Goal: Task Accomplishment & Management: Use online tool/utility

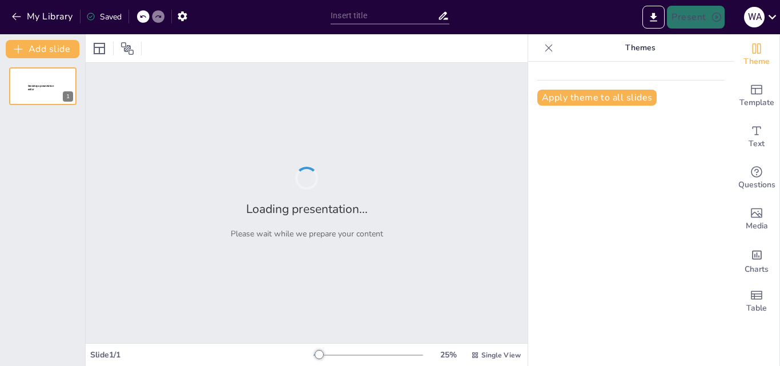
type input "Resiliencia: Estrategias para Enfrentar y Adaptarse a los Cambios"
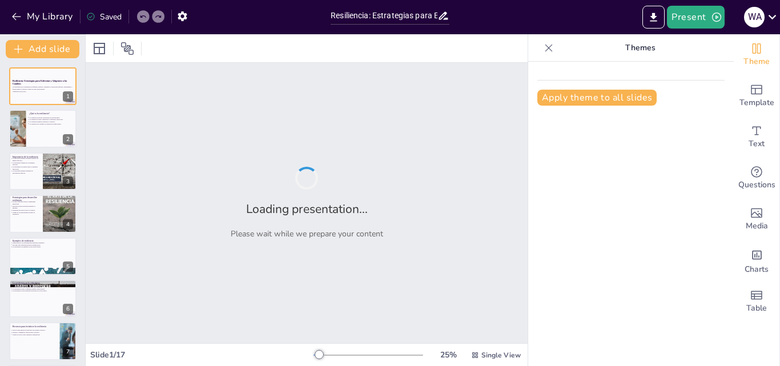
checkbox input "true"
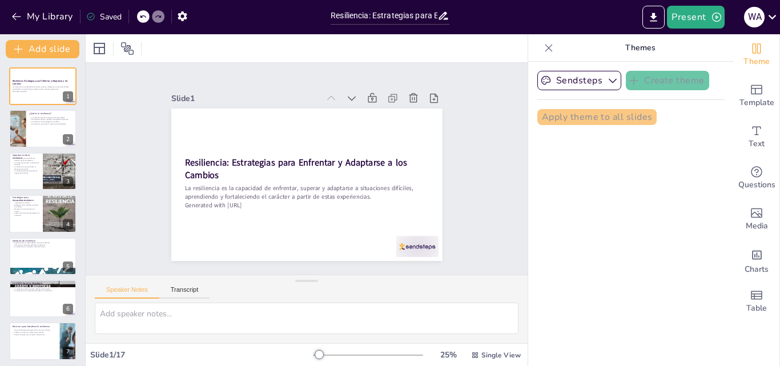
checkbox input "true"
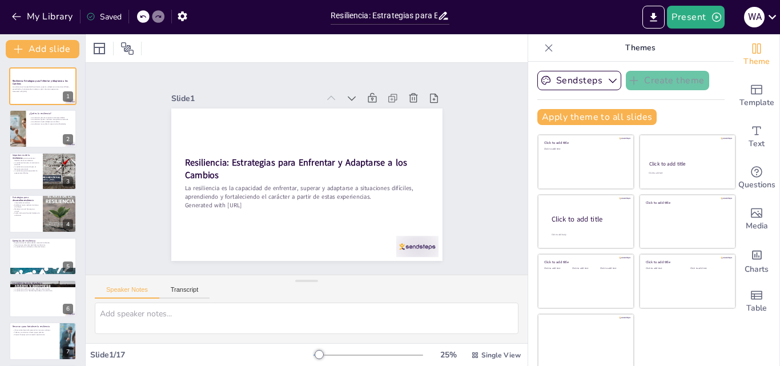
checkbox input "true"
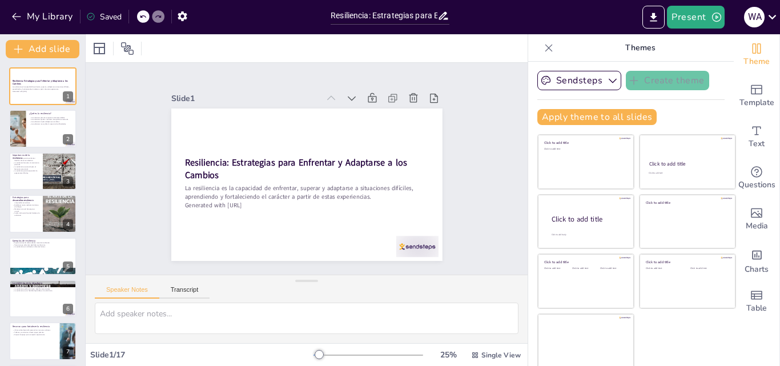
checkbox input "true"
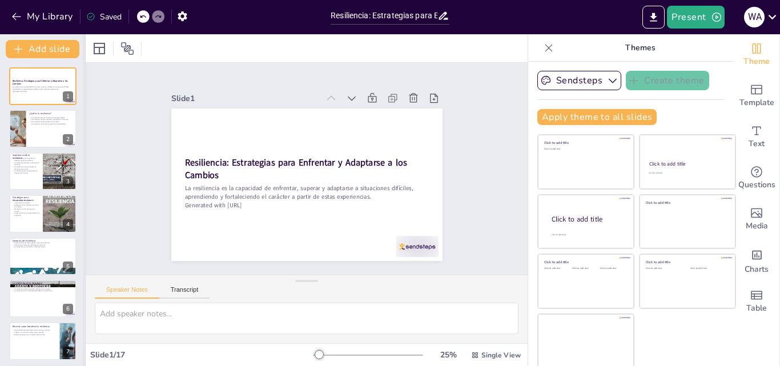
checkbox input "true"
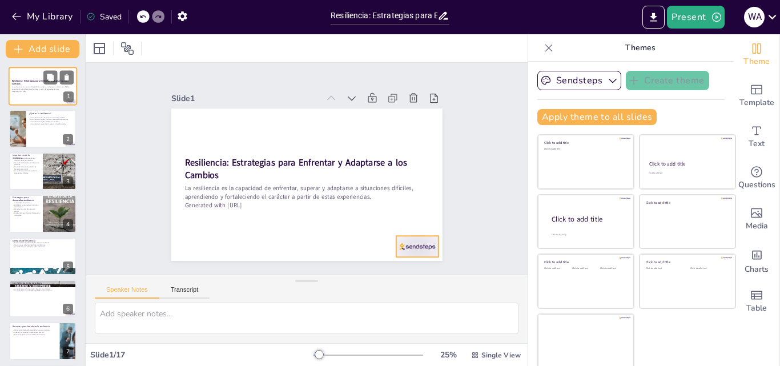
checkbox input "true"
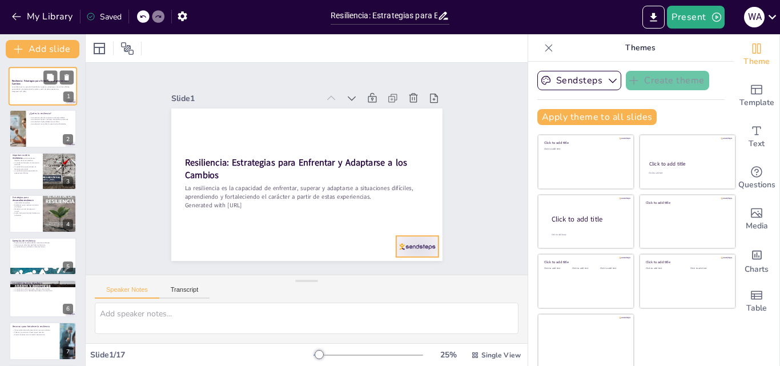
checkbox input "true"
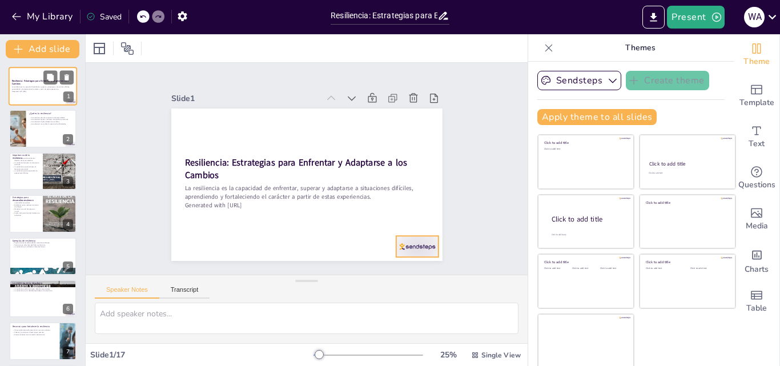
checkbox input "true"
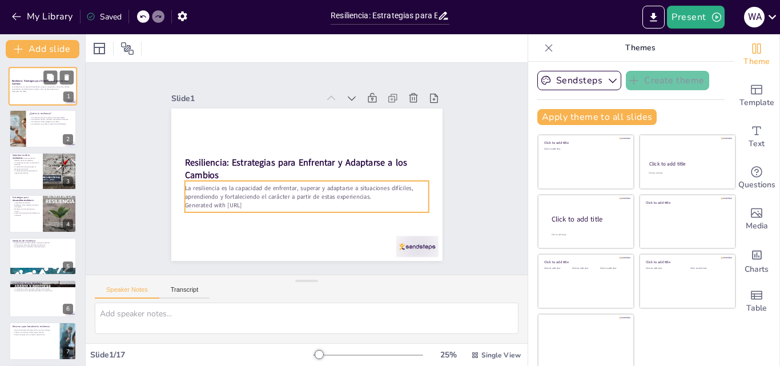
click at [46, 92] on div "La resiliencia es la capacidad de enfrentar, superar y adaptarse a situaciones …" at bounding box center [43, 89] width 62 height 8
checkbox input "true"
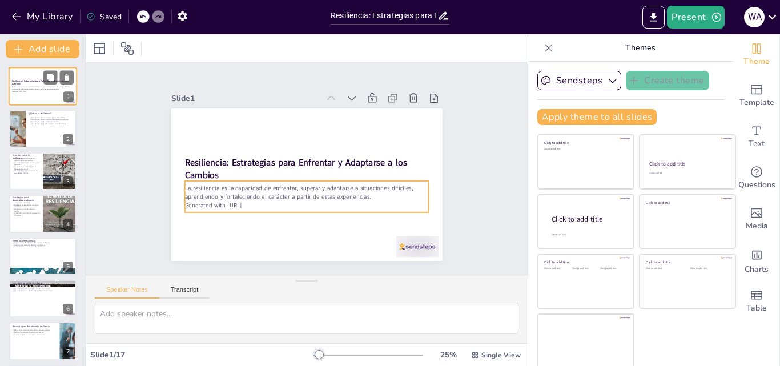
checkbox input "true"
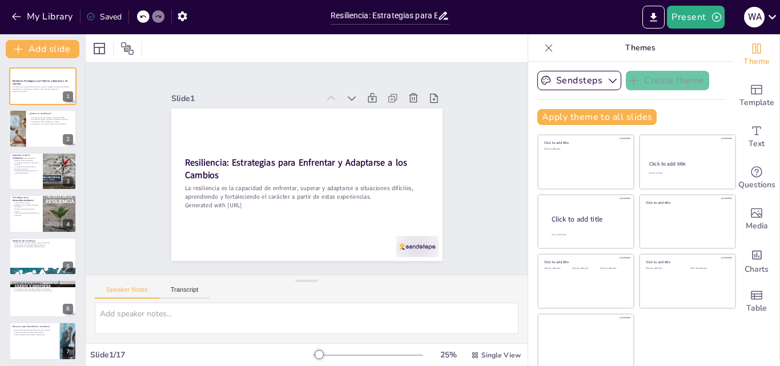
checkbox input "true"
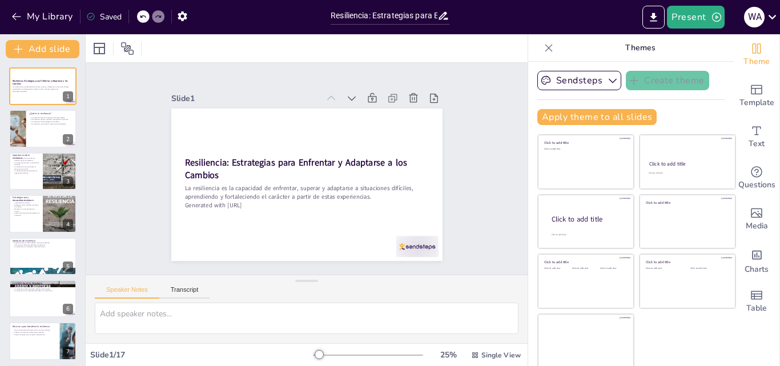
checkbox input "true"
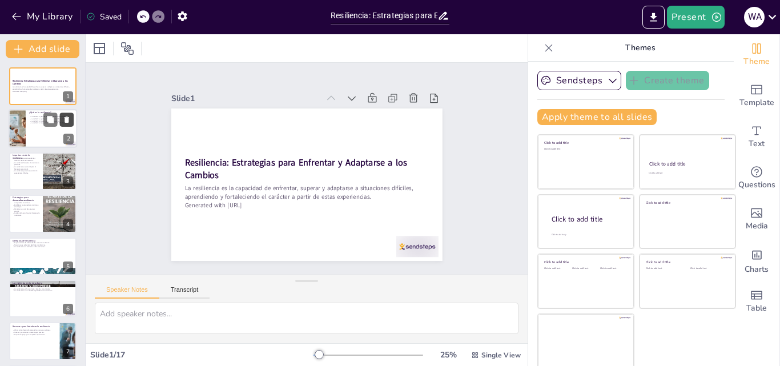
checkbox input "true"
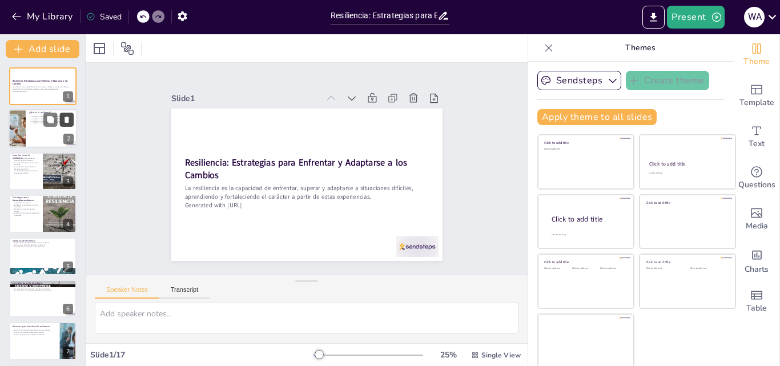
checkbox input "true"
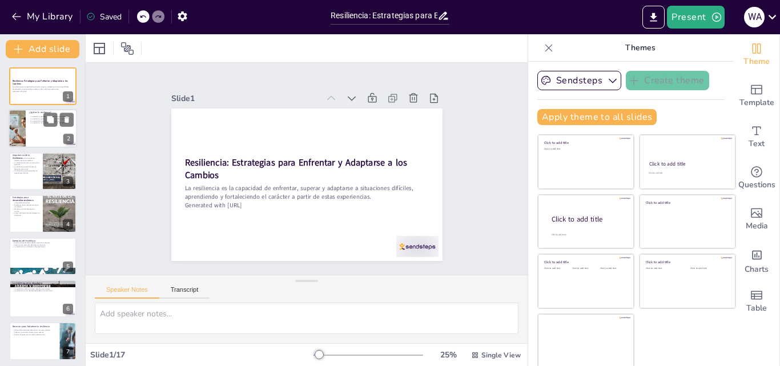
checkbox input "true"
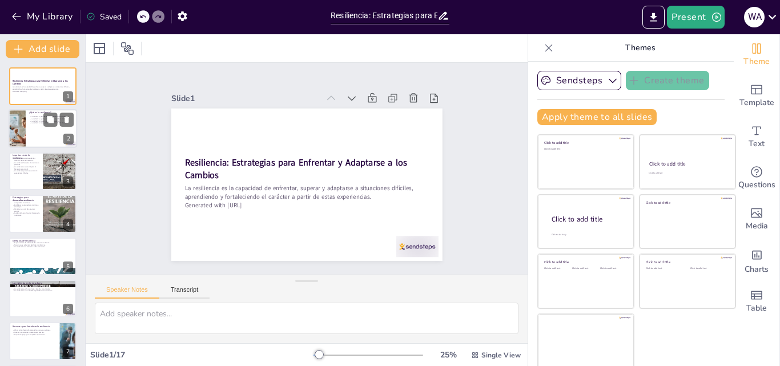
click at [57, 127] on div at bounding box center [43, 129] width 69 height 39
type textarea "La resiliencia es esencial para la recuperación emocional. Las personas resilie…"
checkbox input "true"
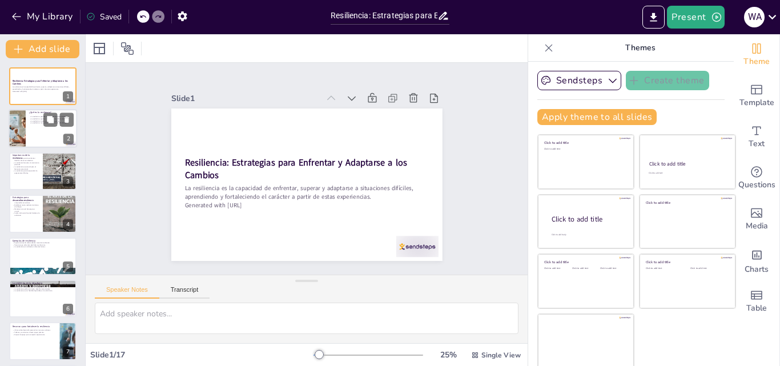
checkbox input "true"
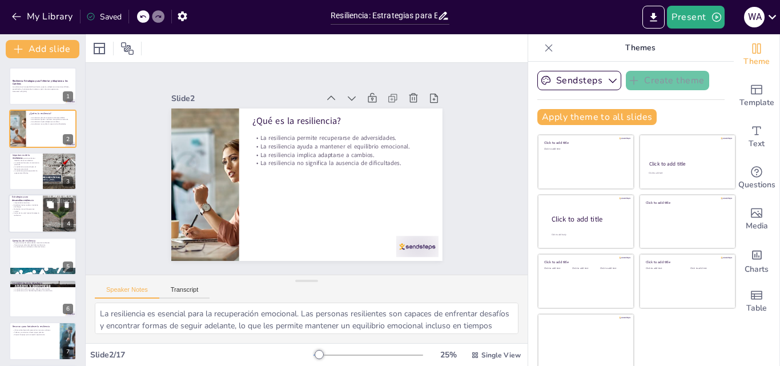
checkbox input "true"
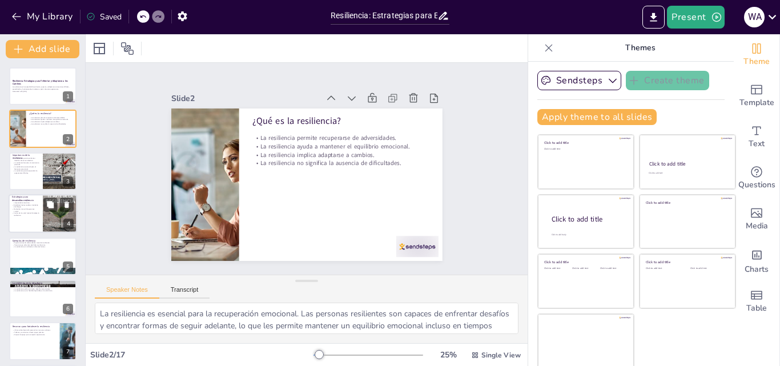
checkbox input "true"
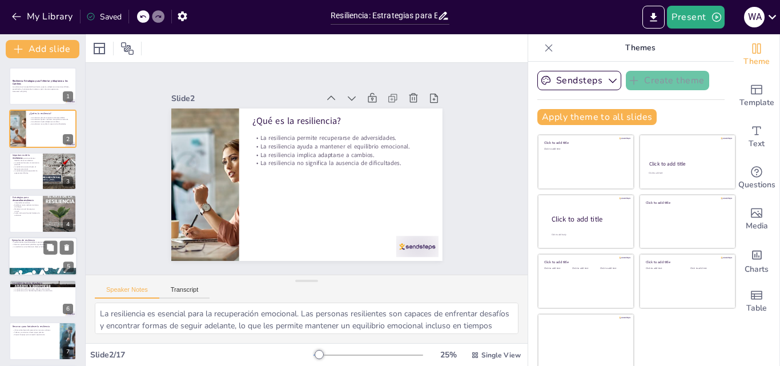
checkbox input "true"
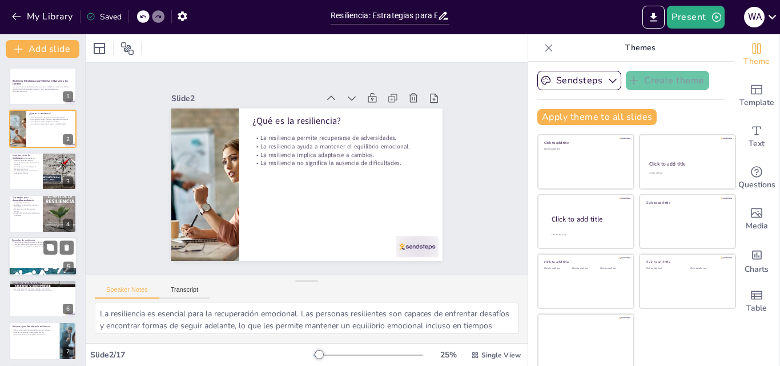
checkbox input "true"
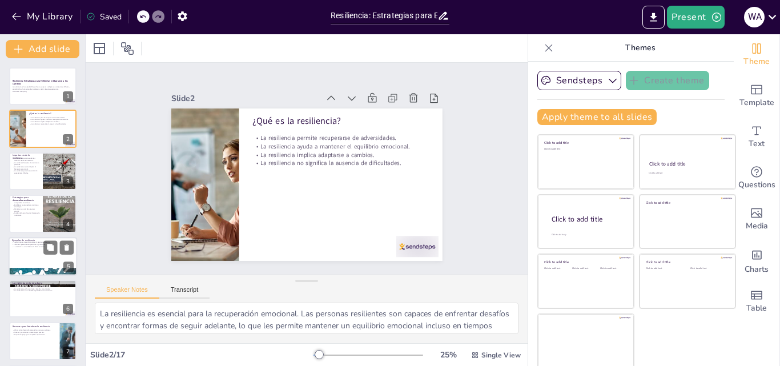
checkbox input "true"
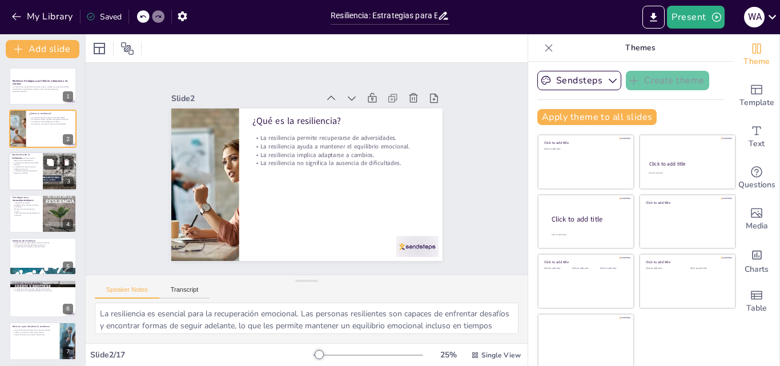
checkbox input "true"
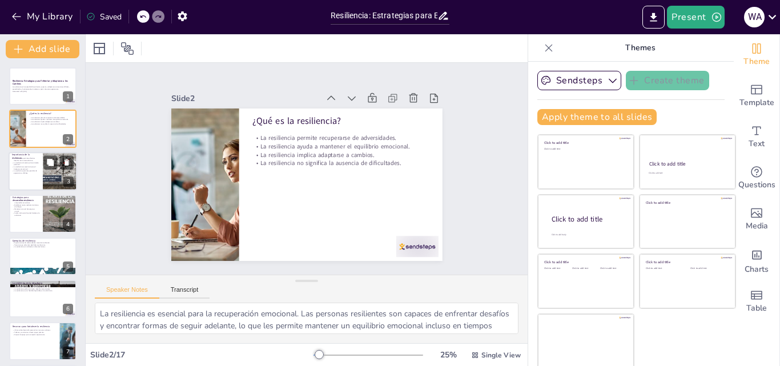
checkbox input "true"
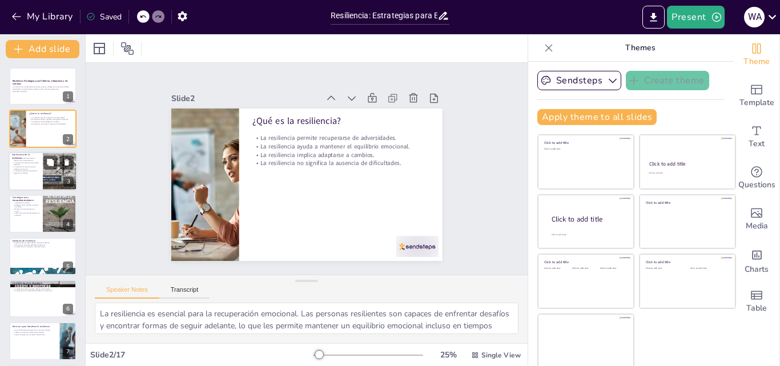
checkbox input "true"
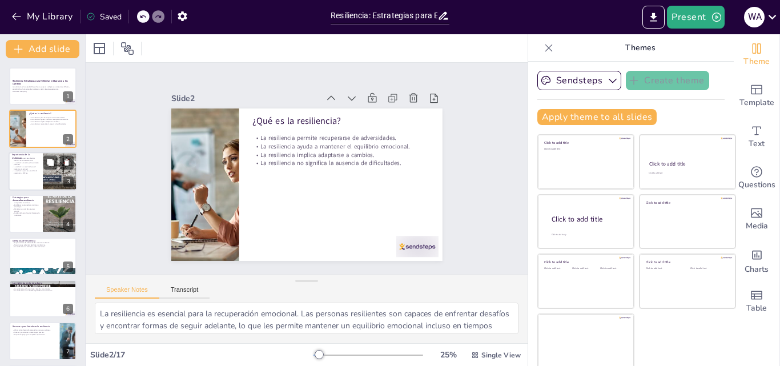
checkbox input "true"
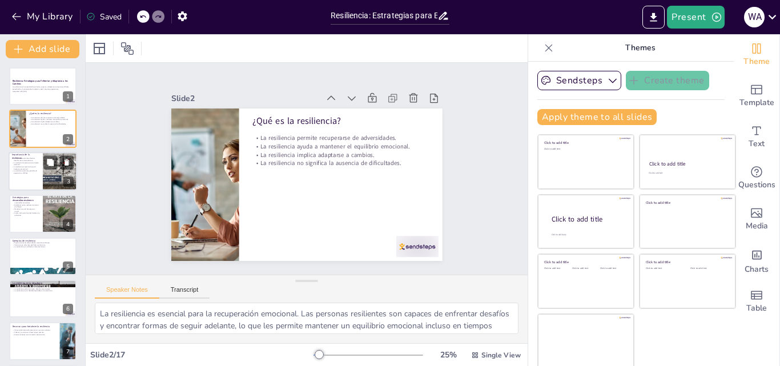
checkbox input "true"
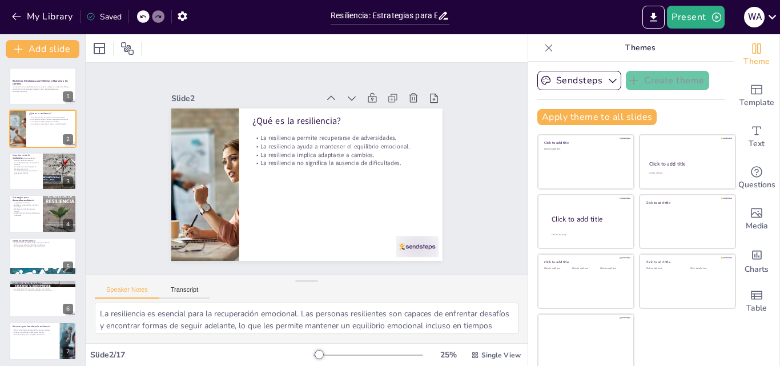
checkbox input "true"
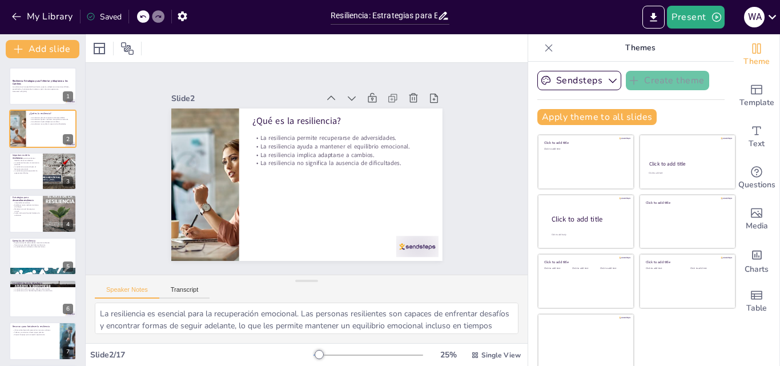
checkbox input "true"
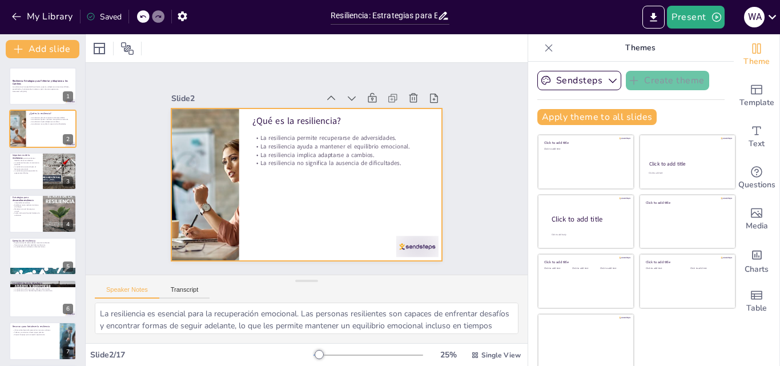
checkbox input "true"
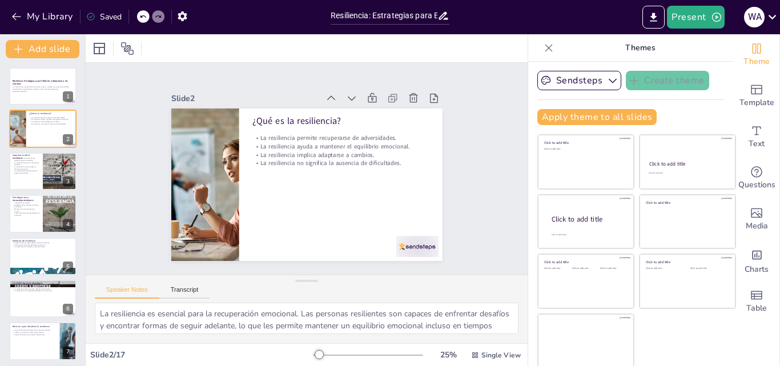
checkbox input "true"
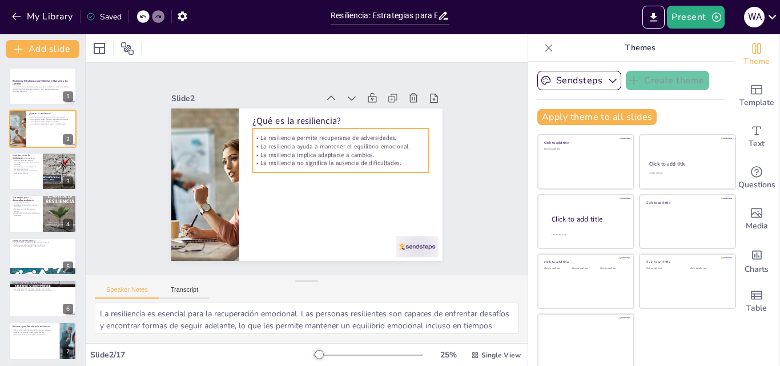
checkbox input "true"
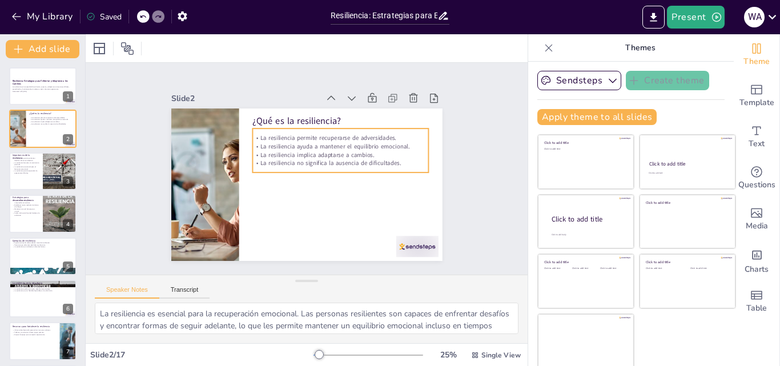
checkbox input "true"
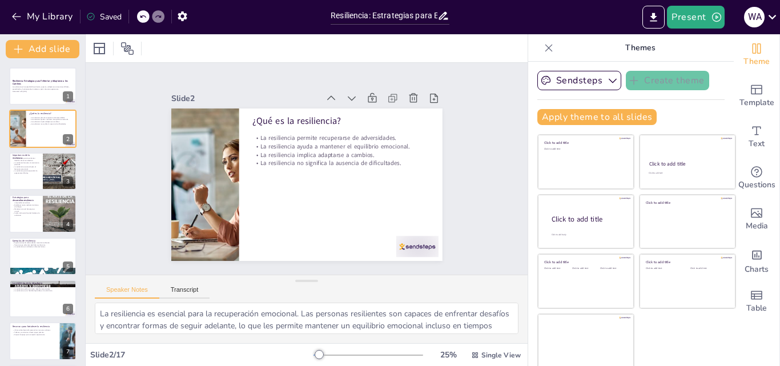
checkbox input "true"
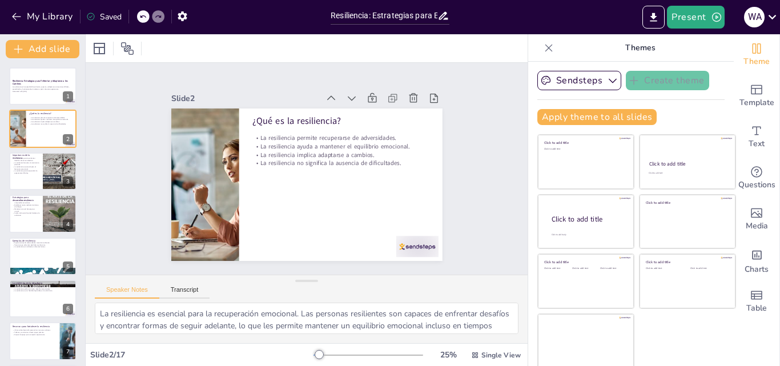
checkbox input "true"
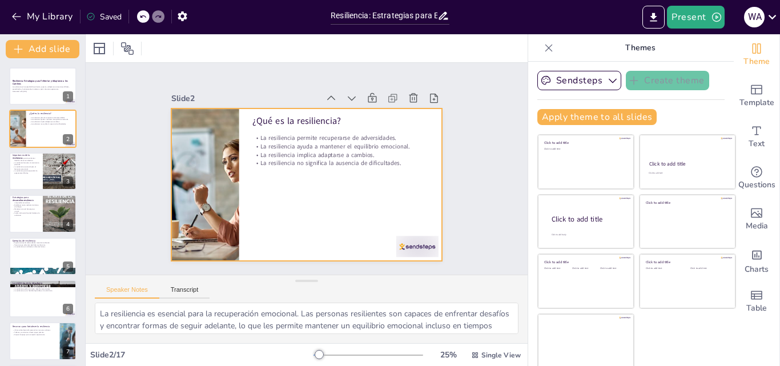
checkbox input "true"
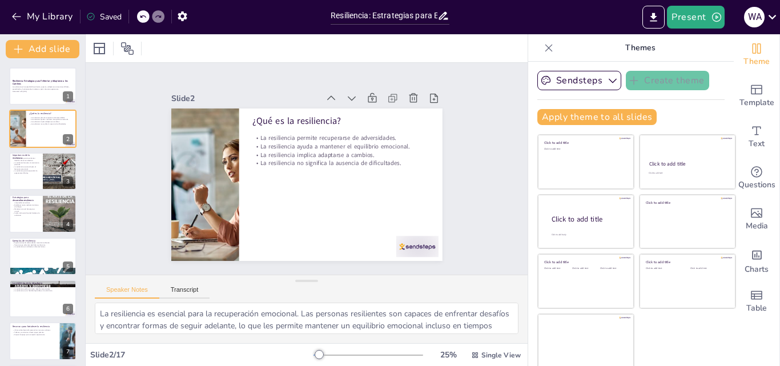
checkbox input "true"
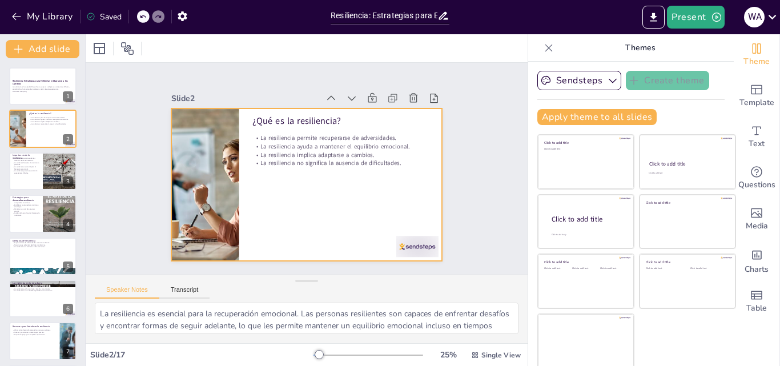
checkbox input "true"
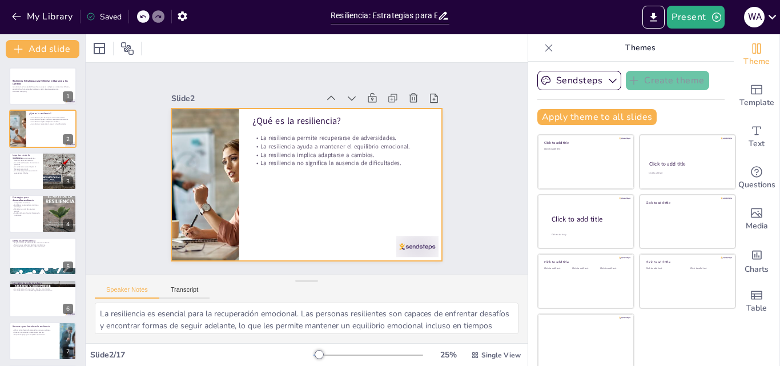
checkbox input "true"
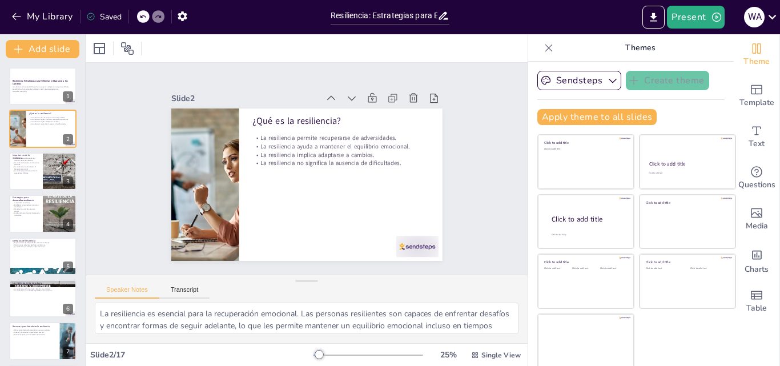
checkbox input "true"
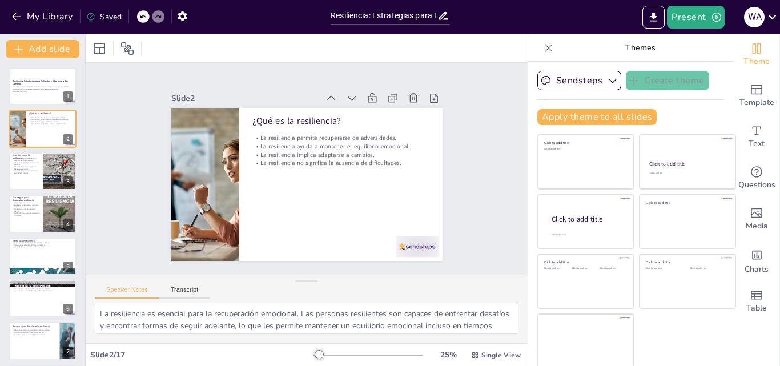
checkbox input "true"
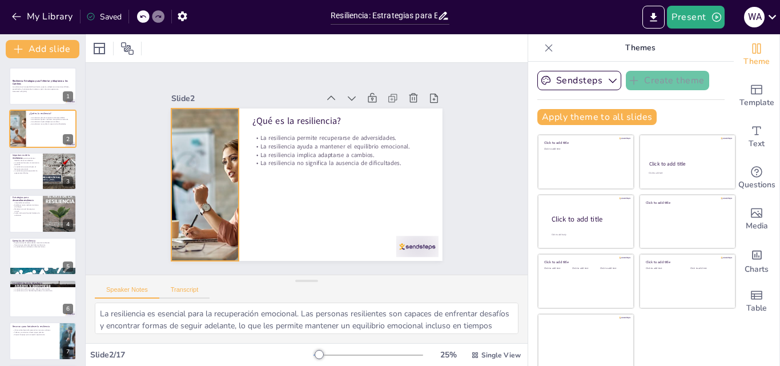
checkbox input "true"
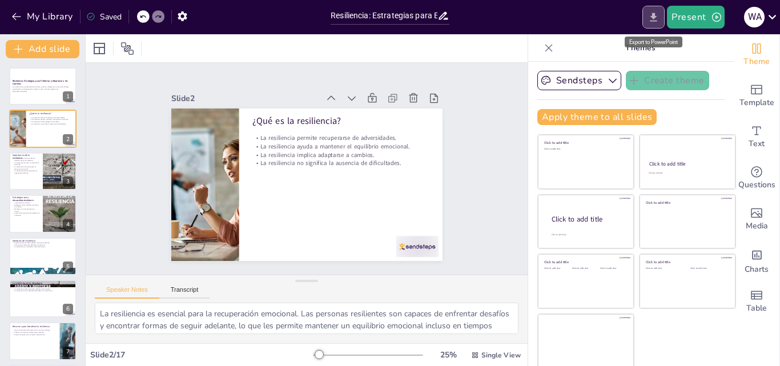
click at [652, 18] on icon "Export to PowerPoint" at bounding box center [653, 17] width 12 height 12
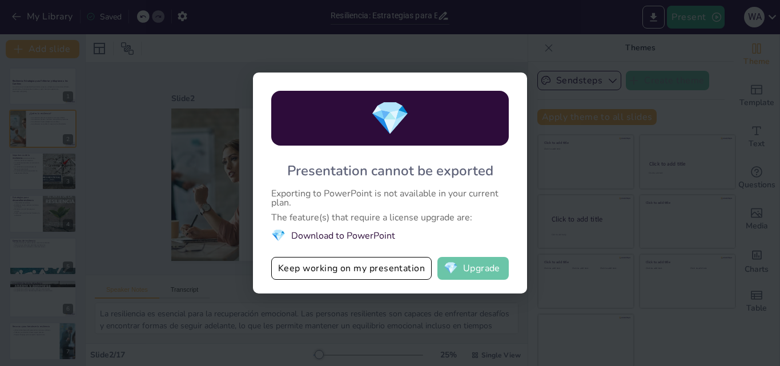
click at [473, 268] on button "💎 Upgrade" at bounding box center [472, 268] width 71 height 23
